Goal: Transaction & Acquisition: Purchase product/service

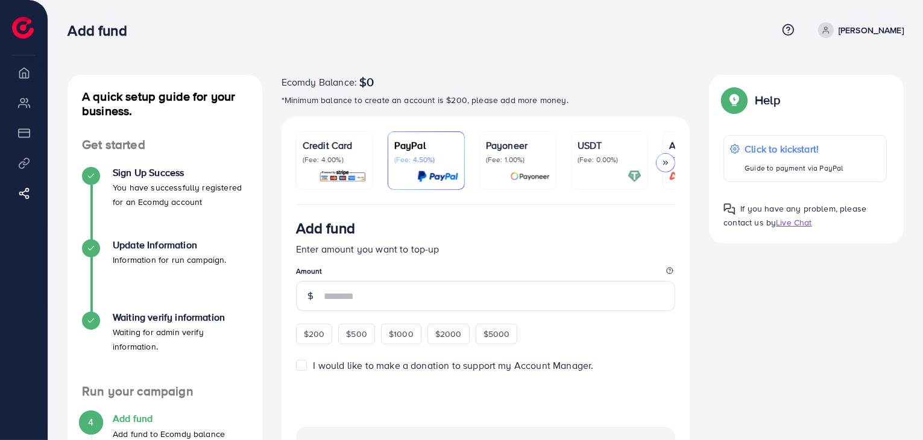
click at [599, 151] on p "USDT" at bounding box center [609, 145] width 64 height 14
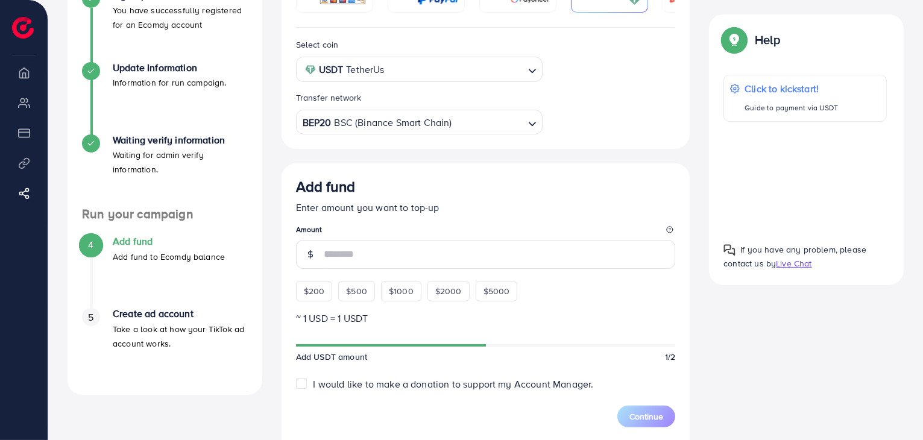
scroll to position [178, 0]
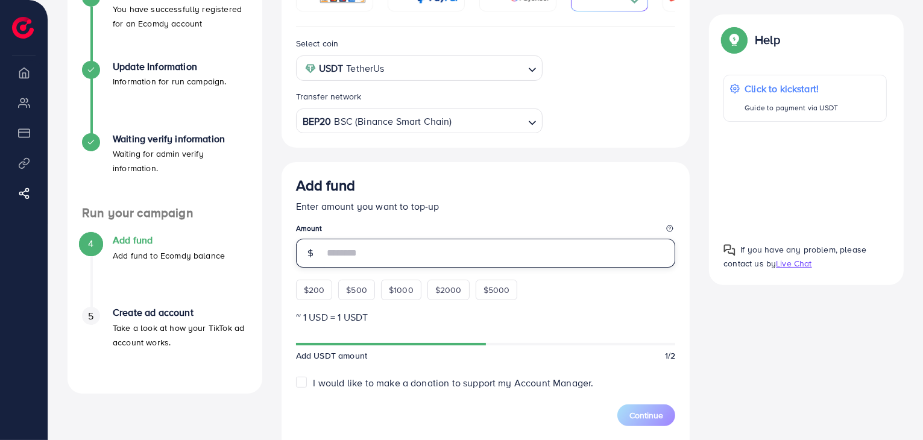
click at [387, 256] on input "number" at bounding box center [500, 253] width 352 height 29
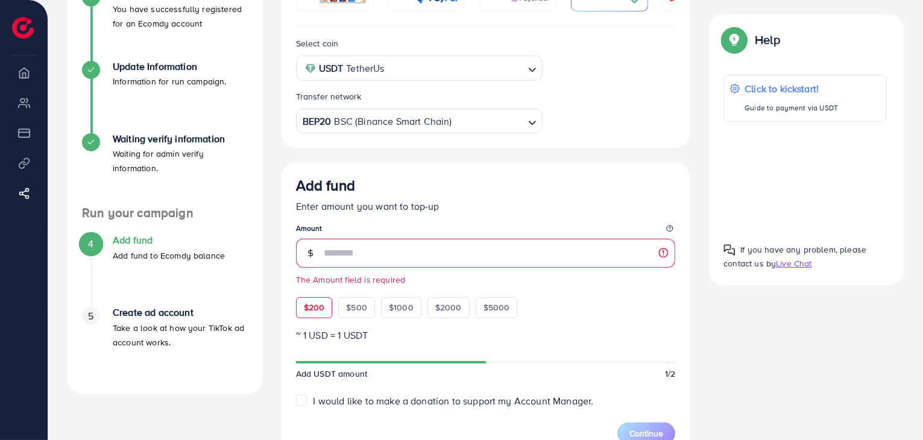
click at [309, 288] on div "Add fund Enter amount you want to top-up Amount The Amount field is required $2…" at bounding box center [486, 247] width 380 height 141
click at [315, 308] on span "$200" at bounding box center [314, 307] width 21 height 12
type input "***"
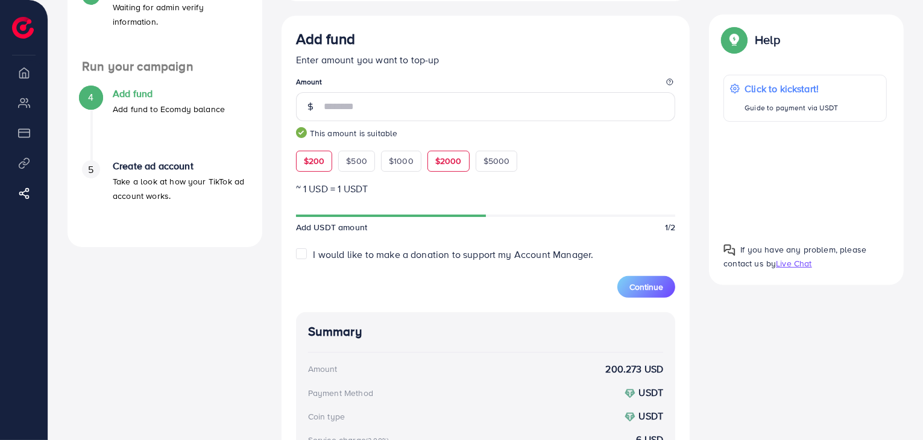
scroll to position [325, 0]
click at [648, 290] on span "Continue" at bounding box center [646, 286] width 34 height 12
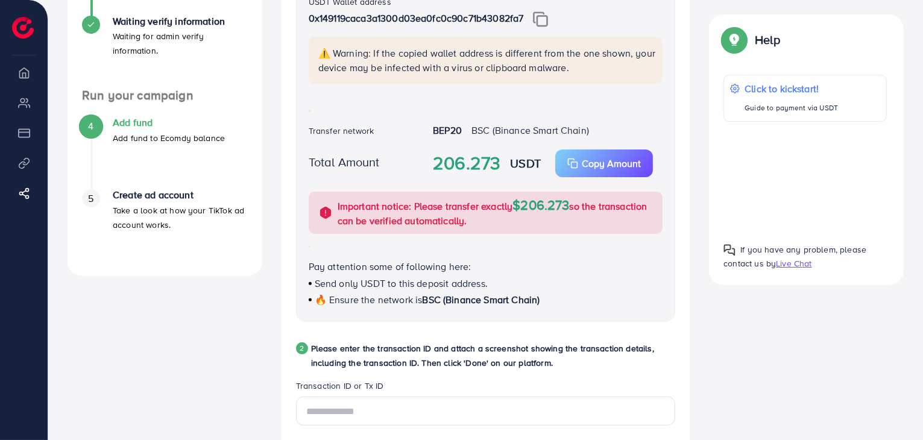
scroll to position [298, 0]
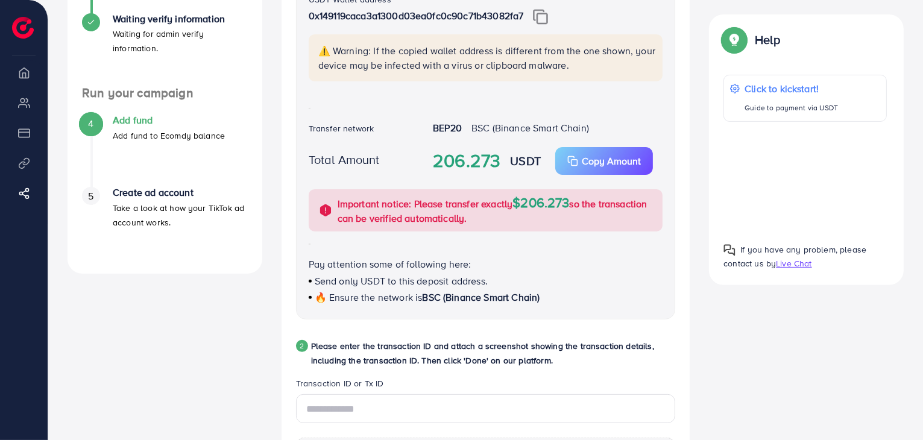
click at [544, 20] on img at bounding box center [540, 17] width 15 height 16
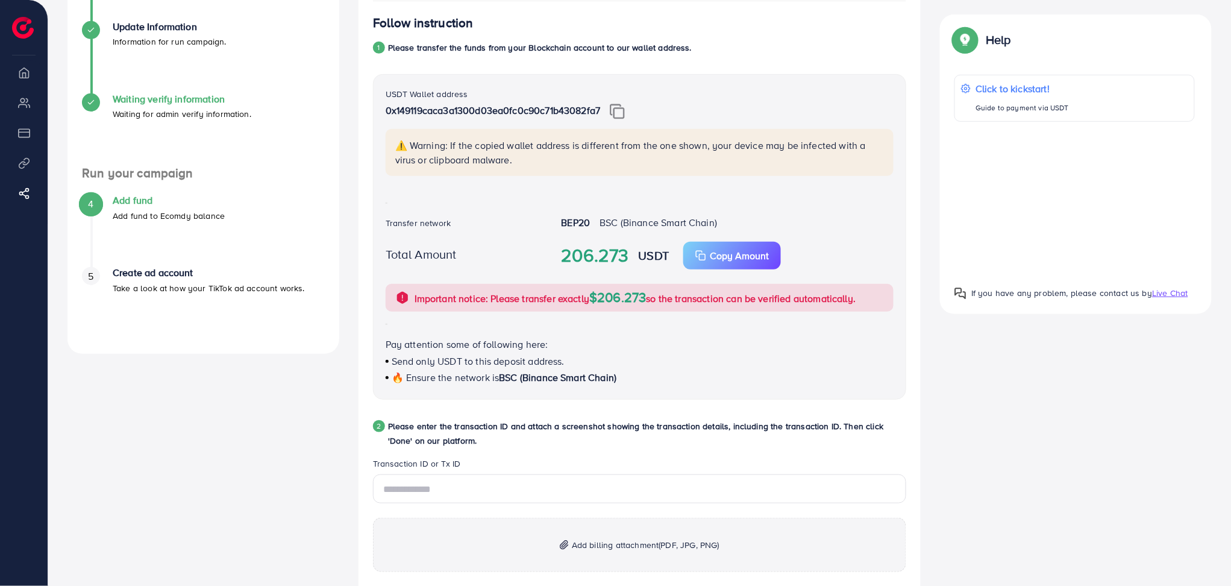
scroll to position [0, 0]
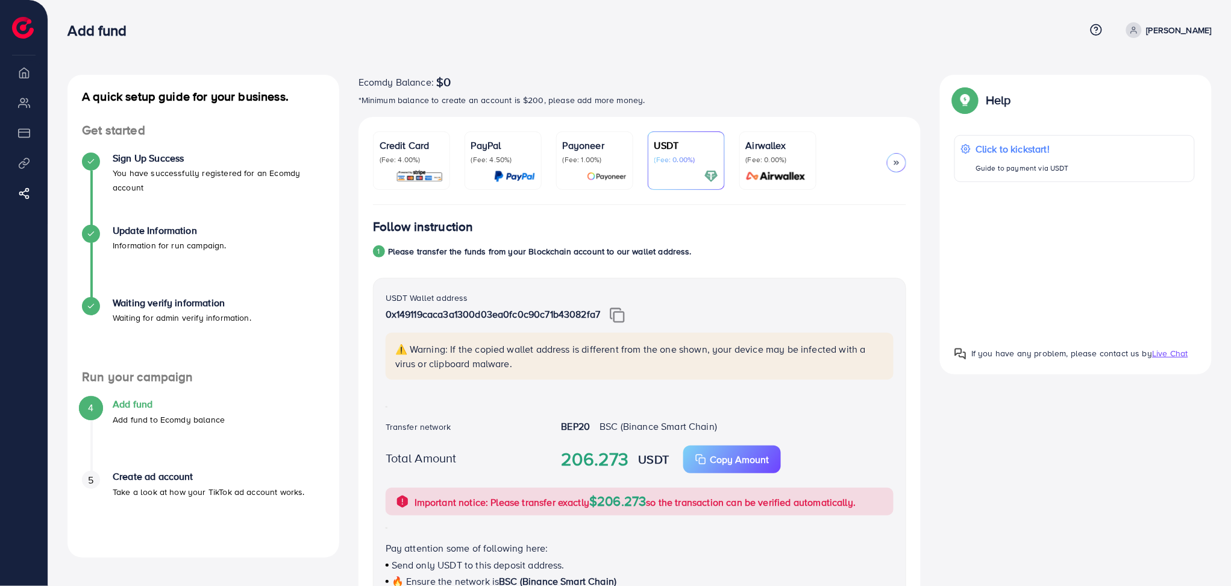
click at [17, 25] on img at bounding box center [23, 28] width 22 height 22
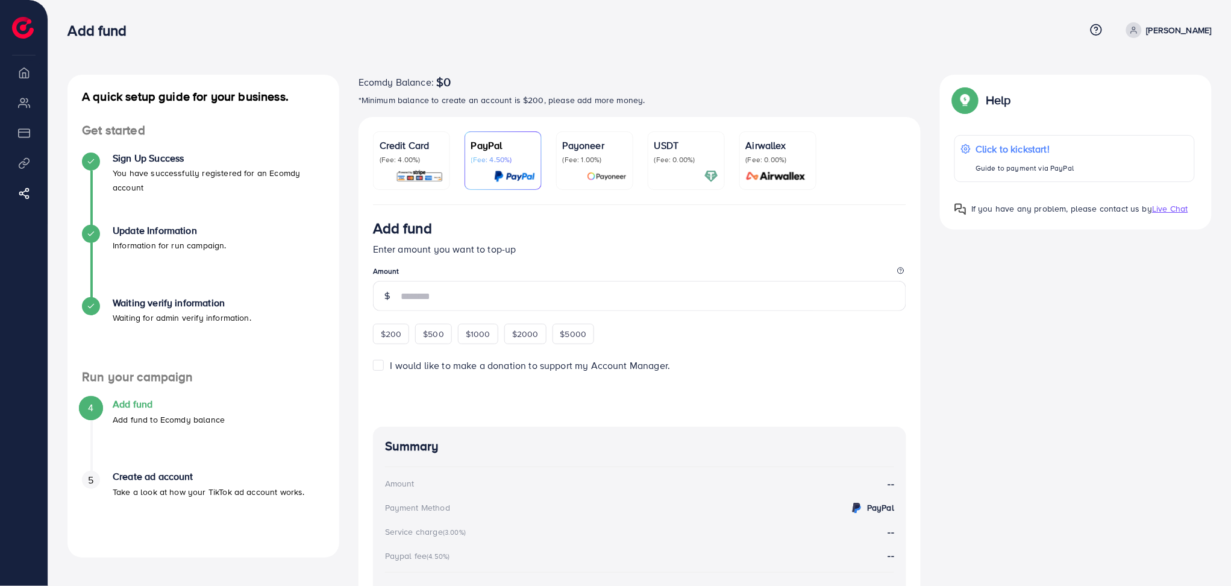
click at [27, 136] on li "Payment" at bounding box center [24, 133] width 48 height 24
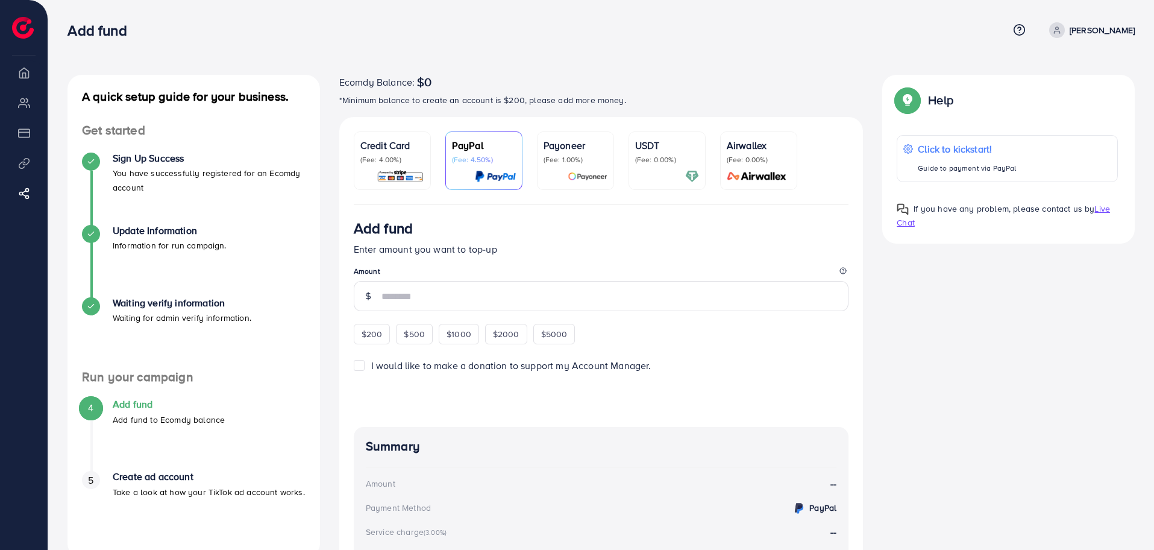
click at [382, 178] on img at bounding box center [401, 176] width 48 height 14
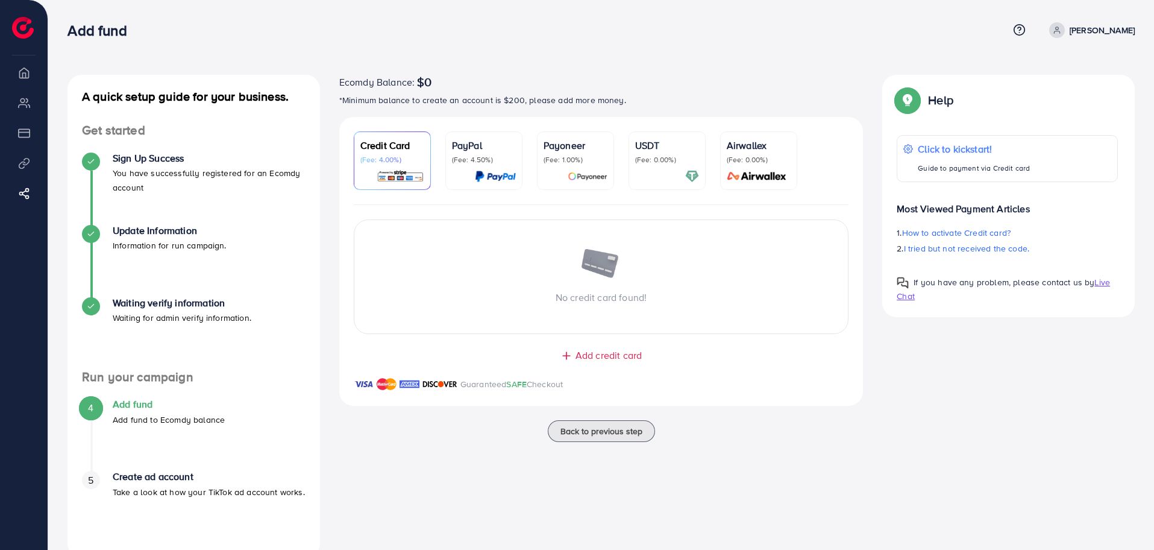
click at [465, 172] on div at bounding box center [484, 176] width 64 height 14
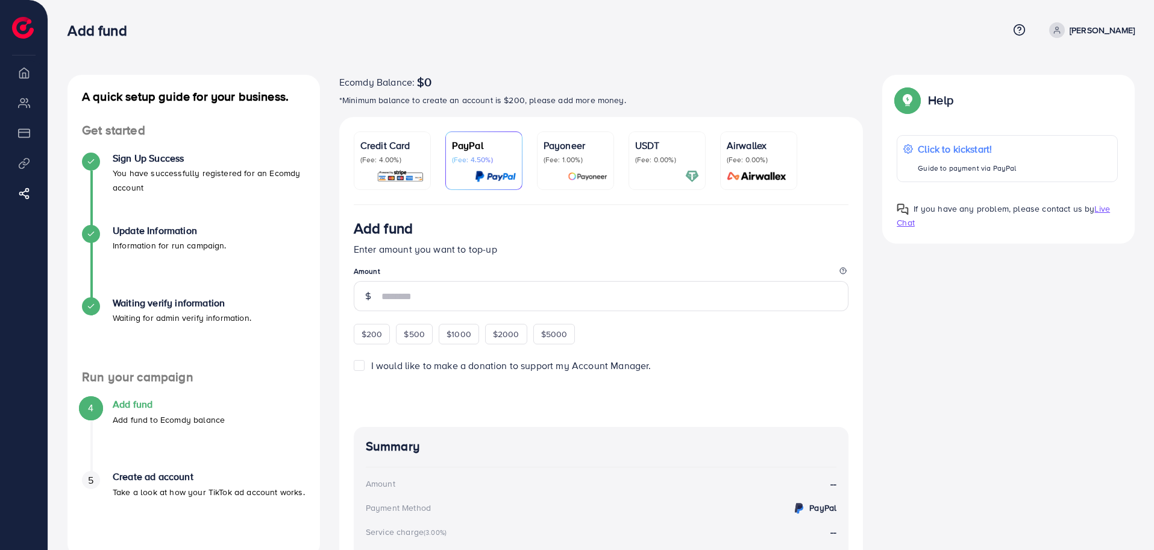
click at [584, 173] on img at bounding box center [588, 176] width 40 height 14
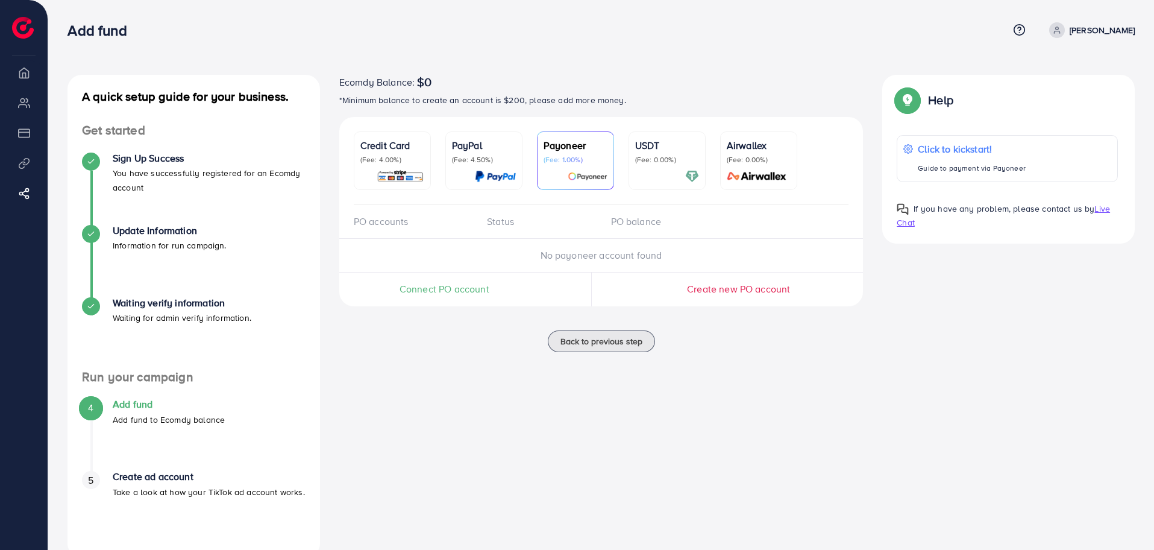
click at [672, 166] on div "USDT (Fee: 0.00%)" at bounding box center [667, 160] width 64 height 45
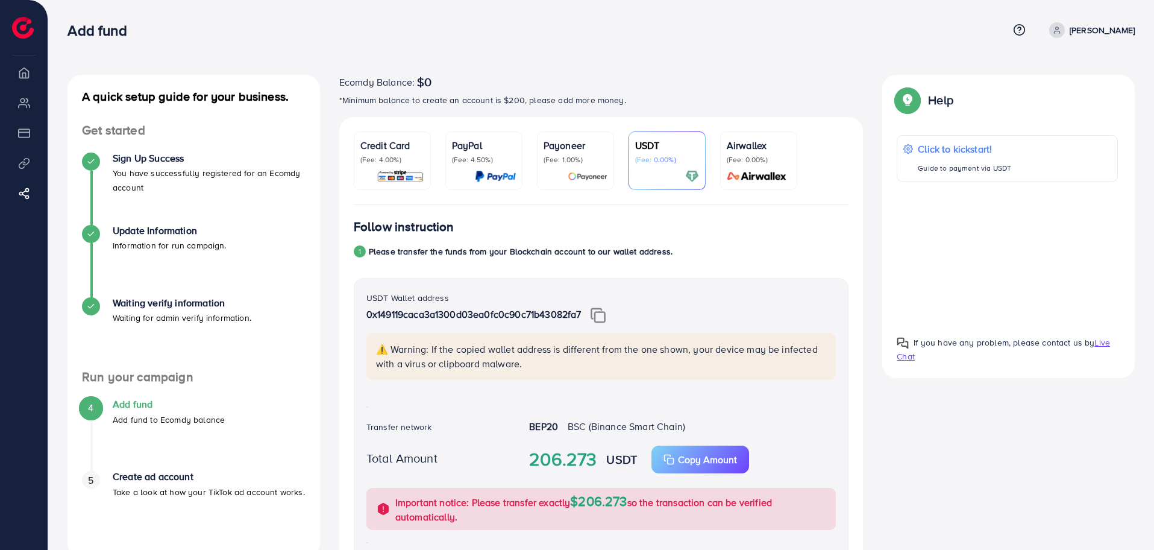
click at [498, 28] on div "Add fund" at bounding box center [537, 30] width 941 height 17
